Goal: Task Accomplishment & Management: Use online tool/utility

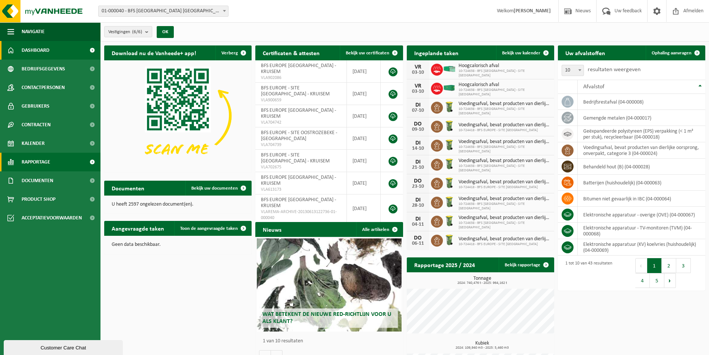
click at [49, 162] on span "Rapportage" at bounding box center [36, 162] width 29 height 19
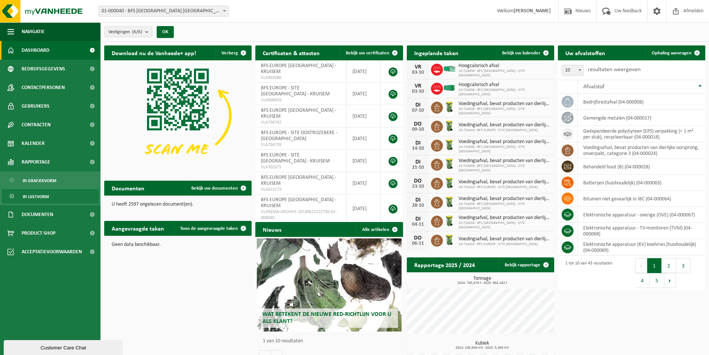
click at [45, 197] on span "In lijstvorm" at bounding box center [36, 197] width 26 height 14
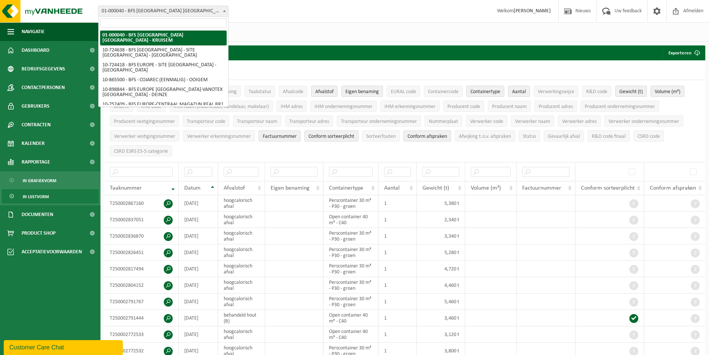
click at [225, 10] on span at bounding box center [224, 11] width 7 height 10
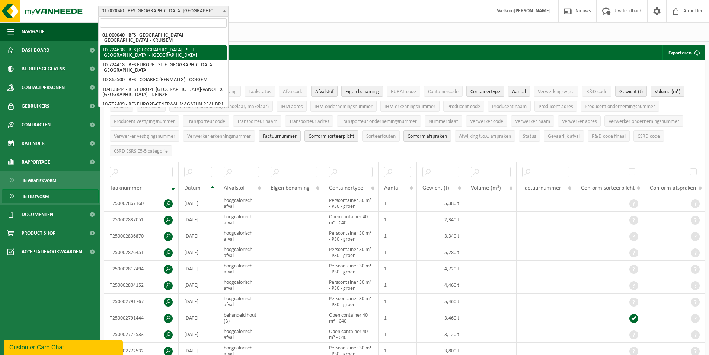
select select "3384"
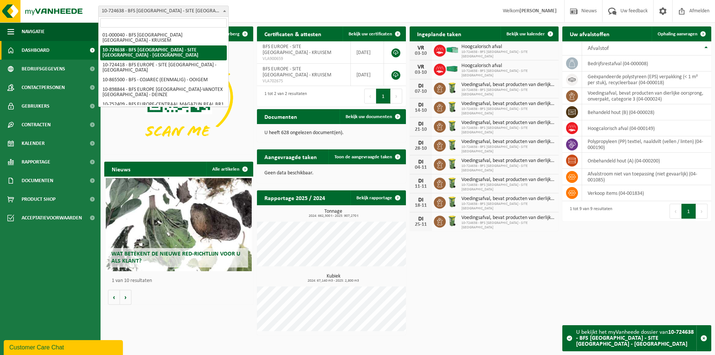
click at [223, 12] on span at bounding box center [224, 11] width 7 height 10
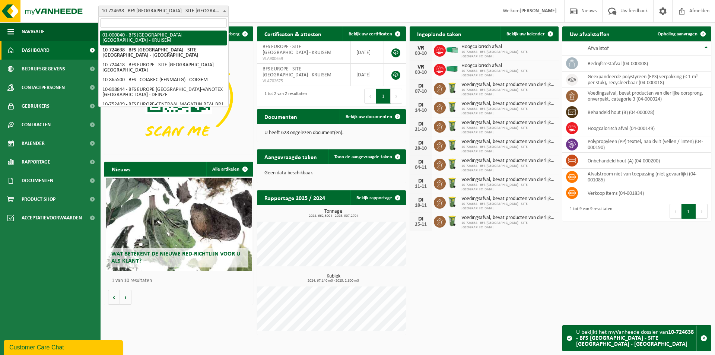
select select "8"
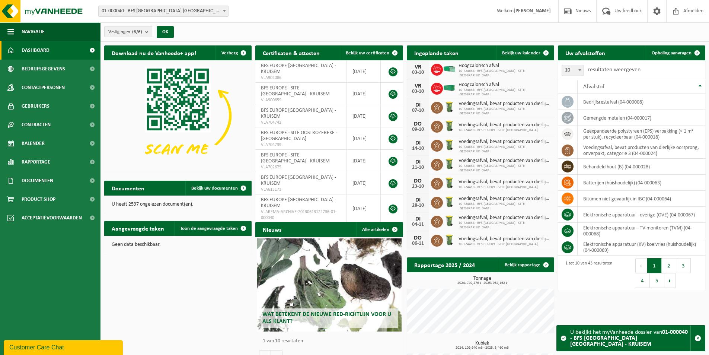
click at [227, 10] on span at bounding box center [224, 11] width 7 height 10
click at [269, 31] on div "Vestigingen (6/6) Alles selecteren Alles deselecteren Actieve selecteren BFS [G…" at bounding box center [405, 31] width 609 height 19
click at [150, 31] on b "submit" at bounding box center [148, 31] width 7 height 10
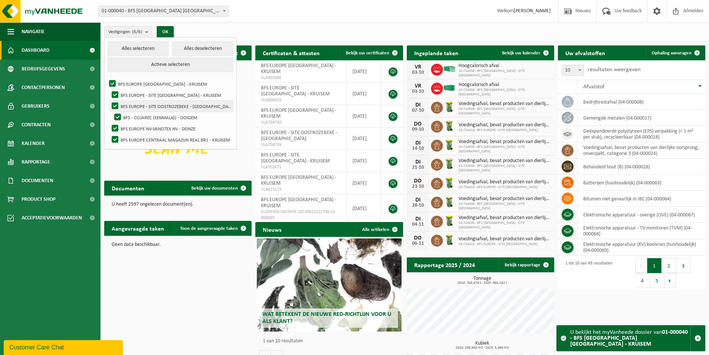
click at [114, 105] on label "BFS EUROPE - SITE OOSTROZEBEKE - [GEOGRAPHIC_DATA]" at bounding box center [171, 106] width 123 height 11
click at [109, 101] on input "BFS EUROPE - SITE OOSTROZEBEKE - [GEOGRAPHIC_DATA]" at bounding box center [109, 100] width 0 height 0
checkbox input "false"
click at [116, 115] on label "BFS - COJAREC (EENMALIG) - OOIGEM" at bounding box center [173, 117] width 120 height 11
click at [112, 112] on input "BFS - COJAREC (EENMALIG) - OOIGEM" at bounding box center [111, 111] width 0 height 0
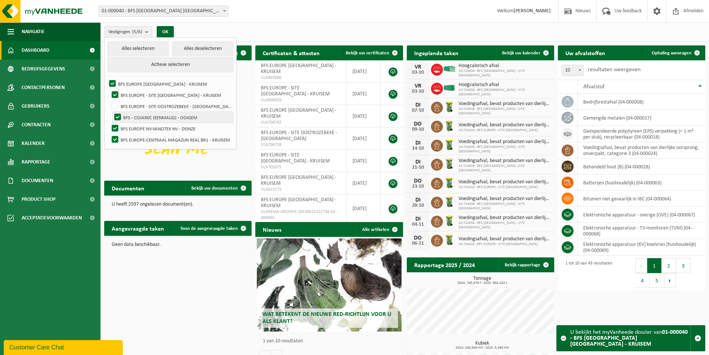
checkbox input "false"
click at [112, 126] on label "BFS EUROPE NV-VANOTEX NV - DEINZE" at bounding box center [171, 128] width 123 height 11
click at [109, 123] on input "BFS EUROPE NV-VANOTEX NV - DEINZE" at bounding box center [109, 122] width 0 height 0
checkbox input "false"
click at [167, 28] on button "OK" at bounding box center [165, 32] width 17 height 12
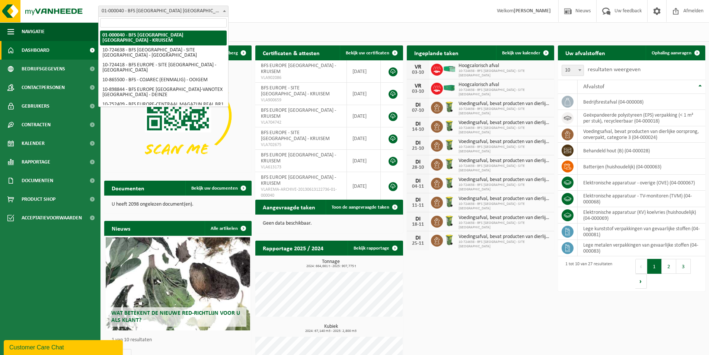
click at [223, 11] on span at bounding box center [224, 11] width 7 height 10
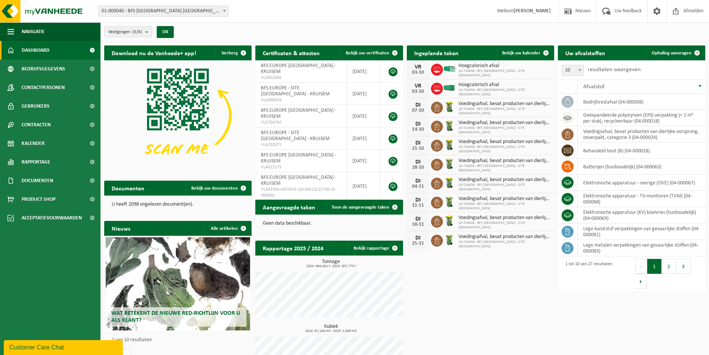
click at [223, 11] on span at bounding box center [224, 11] width 7 height 10
click at [204, 35] on div "Vestigingen (3/6) Alles selecteren Alles deselecteren Actieve selecteren BFS [G…" at bounding box center [405, 31] width 609 height 19
click at [29, 162] on span "Rapportage" at bounding box center [36, 162] width 29 height 19
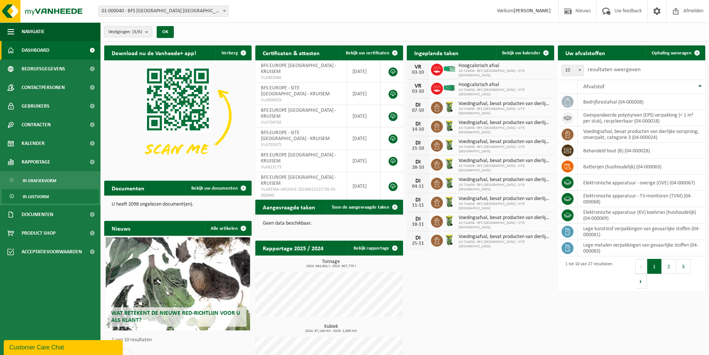
click at [35, 197] on span "In lijstvorm" at bounding box center [36, 197] width 26 height 14
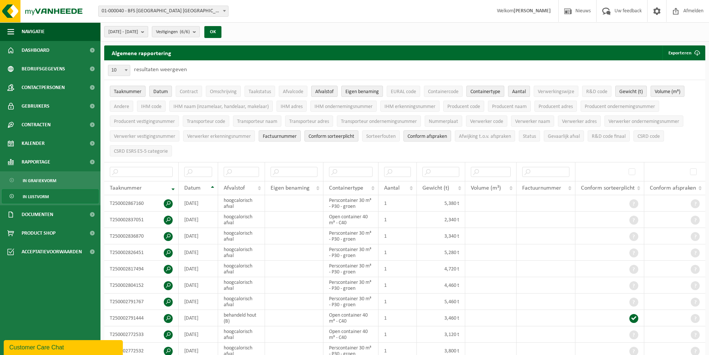
click at [148, 32] on b "submit" at bounding box center [144, 31] width 7 height 10
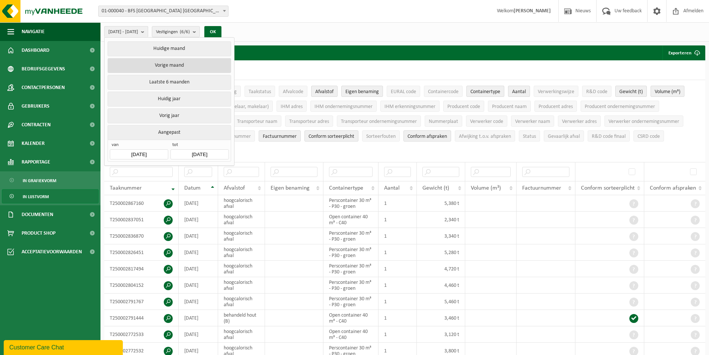
click at [175, 63] on button "Vorige maand" at bounding box center [169, 65] width 123 height 15
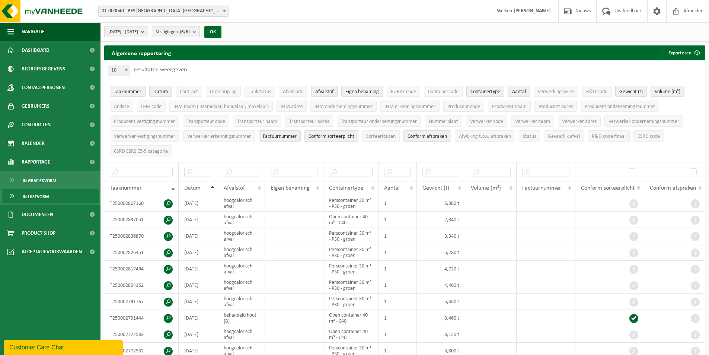
click at [200, 30] on b "submit" at bounding box center [196, 31] width 7 height 10
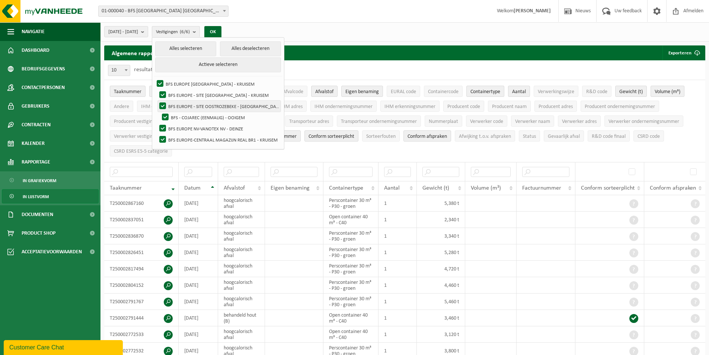
click at [182, 106] on label "BFS EUROPE - SITE OOSTROZEBEKE - [GEOGRAPHIC_DATA]" at bounding box center [219, 106] width 123 height 11
click at [157, 101] on input "BFS EUROPE - SITE OOSTROZEBEKE - [GEOGRAPHIC_DATA]" at bounding box center [156, 100] width 0 height 0
checkbox input "false"
click at [185, 115] on label "BFS - COJAREC (EENMALIG) - OOIGEM" at bounding box center [220, 117] width 120 height 11
click at [159, 112] on input "BFS - COJAREC (EENMALIG) - OOIGEM" at bounding box center [159, 111] width 0 height 0
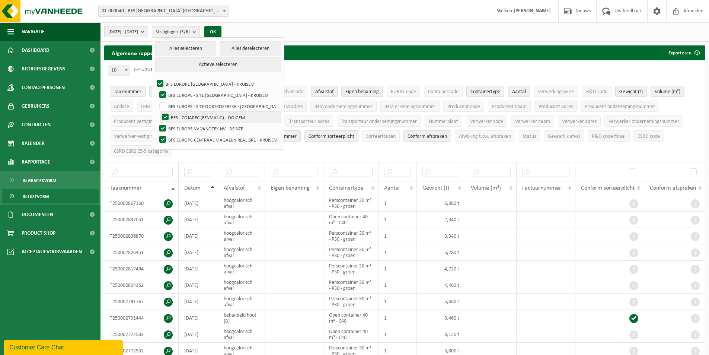
checkbox input "false"
click at [184, 127] on label "BFS EUROPE NV-VANOTEX NV - DEINZE" at bounding box center [219, 128] width 123 height 11
click at [157, 123] on input "BFS EUROPE NV-VANOTEX NV - DEINZE" at bounding box center [156, 122] width 0 height 0
checkbox input "false"
click at [257, 28] on div "[DATE] - [DATE] Huidige maand Vorige maand Laatste 6 maanden Huidig jaar Vorig …" at bounding box center [405, 31] width 609 height 19
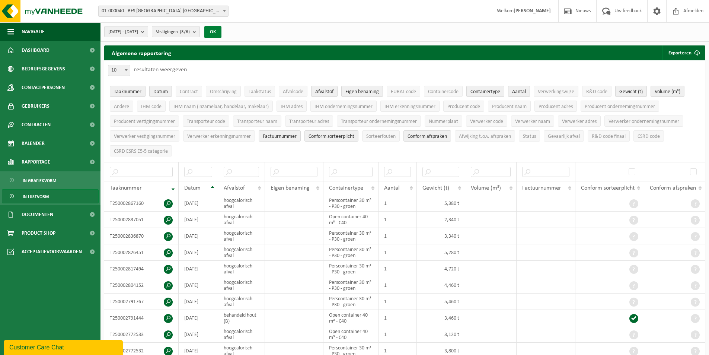
click at [222, 29] on button "OK" at bounding box center [212, 32] width 17 height 12
click at [679, 53] on button "Exporteren" at bounding box center [684, 52] width 42 height 15
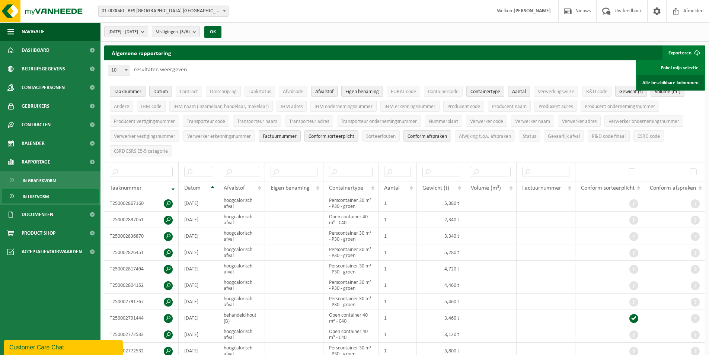
click at [668, 86] on link "Alle beschikbare kolommen" at bounding box center [670, 82] width 67 height 15
